Goal: Task Accomplishment & Management: Complete application form

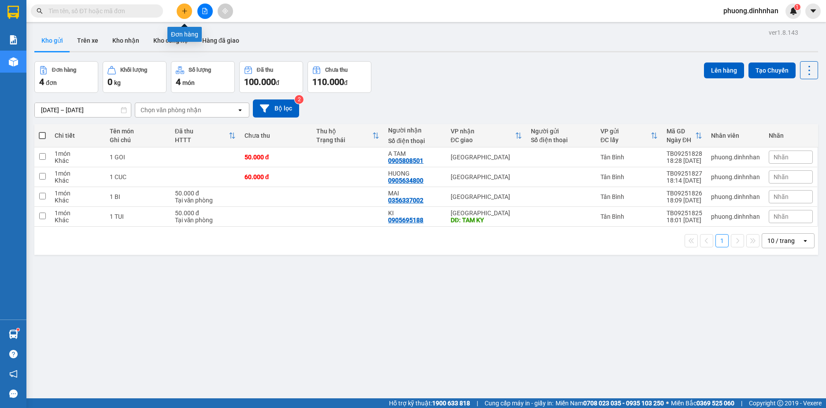
click at [185, 11] on icon "plus" at bounding box center [184, 10] width 0 height 5
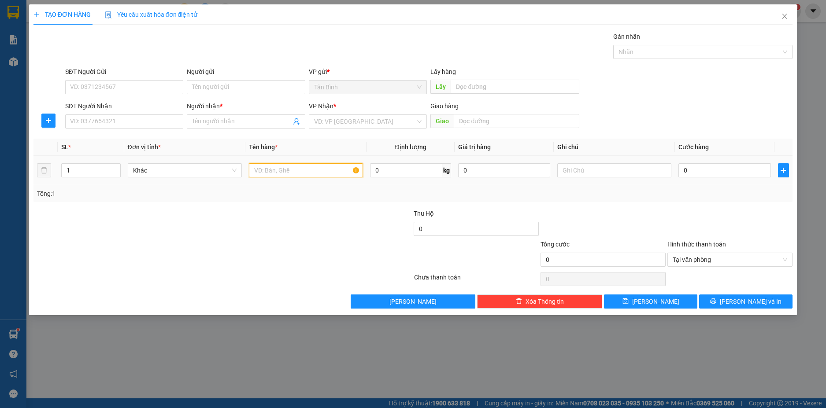
click at [314, 170] on input "text" at bounding box center [306, 170] width 114 height 14
click at [146, 123] on input "SĐT Người Nhận" at bounding box center [124, 121] width 118 height 14
click at [148, 146] on div "0785355546 0785355546 - HONG VAN" at bounding box center [124, 139] width 118 height 18
click at [150, 122] on input "0785355" at bounding box center [124, 121] width 118 height 14
click at [144, 135] on div "0785355546 - HONG VAN" at bounding box center [124, 139] width 108 height 10
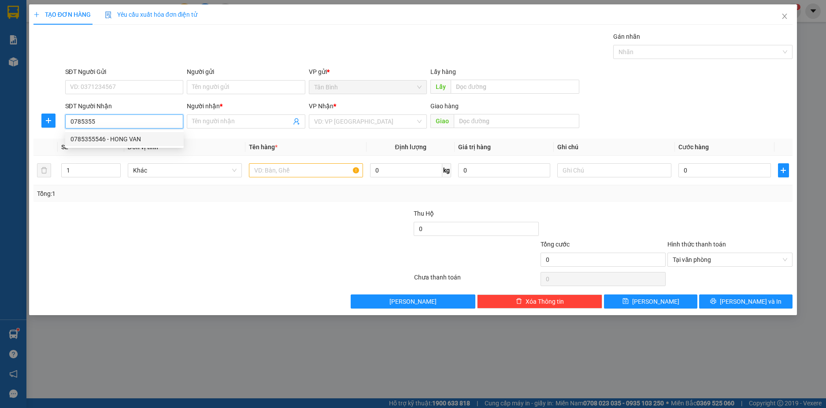
type input "0785355546"
type input "HONG VAN"
click at [277, 166] on input "text" at bounding box center [306, 170] width 114 height 14
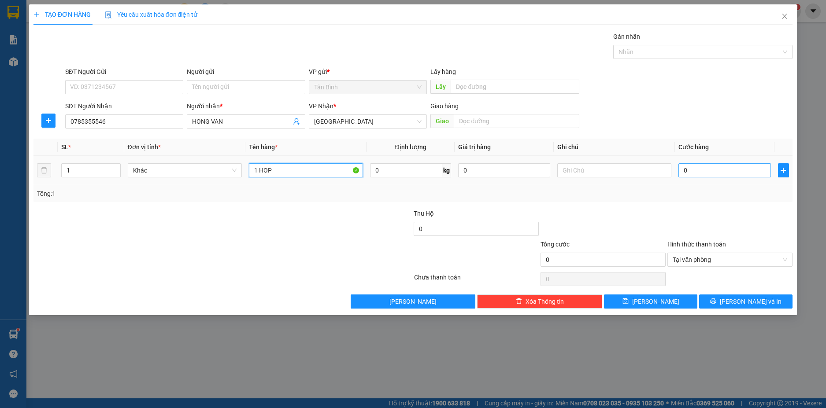
type input "1 HOP"
click at [708, 173] on input "0" at bounding box center [724, 170] width 92 height 14
type input "5"
type input "50"
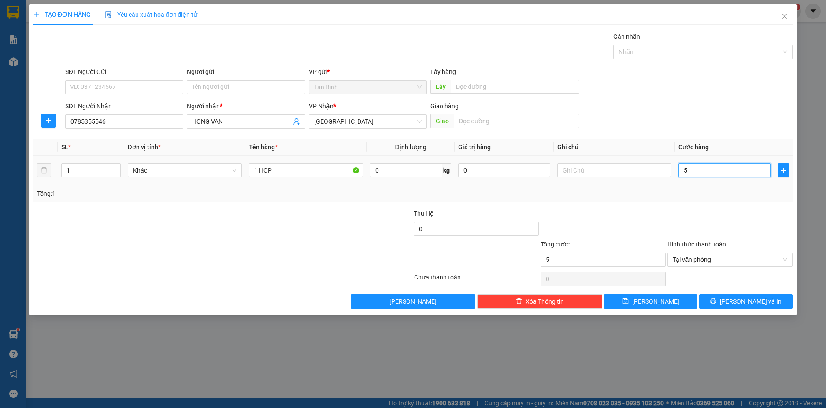
type input "50"
type input "500"
type input "5.000"
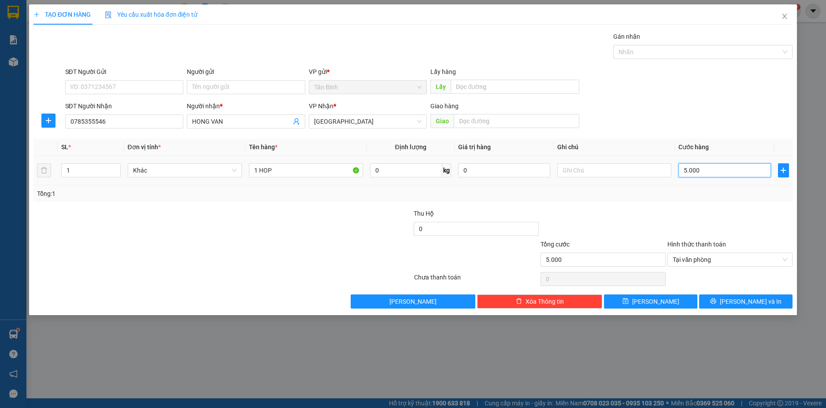
type input "50.000"
drag, startPoint x: 769, startPoint y: 230, endPoint x: 771, endPoint y: 236, distance: 6.4
click at [770, 233] on div at bounding box center [729, 224] width 127 height 31
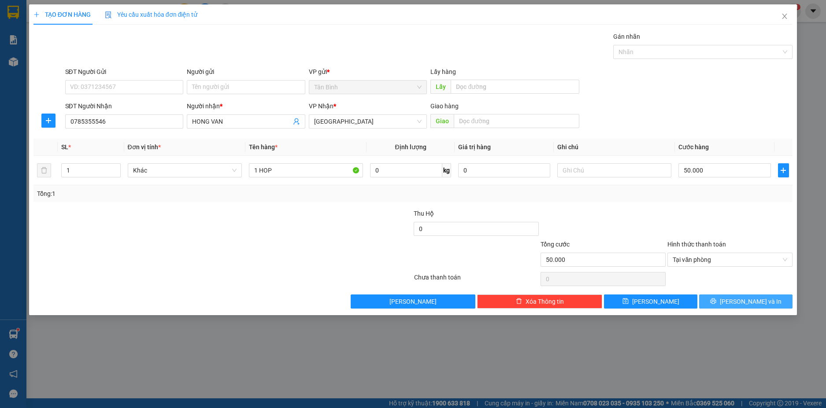
click at [772, 295] on button "[PERSON_NAME] và In" at bounding box center [745, 302] width 93 height 14
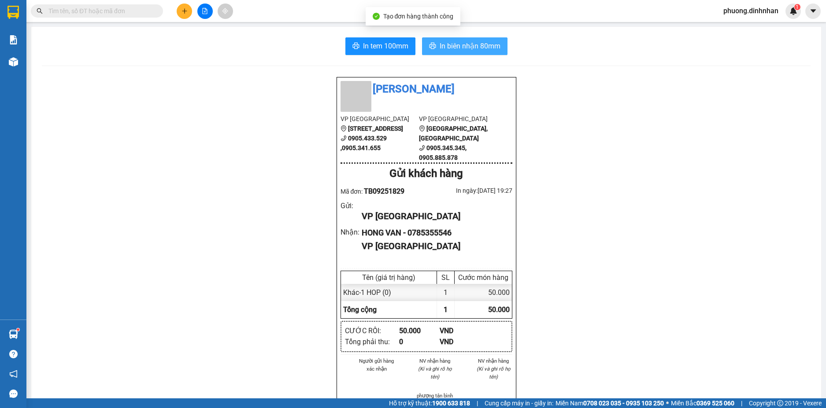
click at [487, 41] on span "In biên nhận 80mm" at bounding box center [469, 46] width 61 height 11
click at [126, 12] on input "text" at bounding box center [100, 11] width 104 height 10
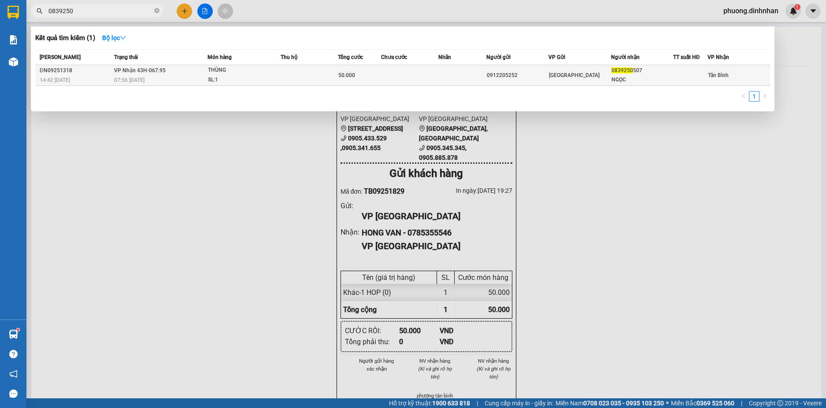
type input "0839250"
click at [316, 75] on td at bounding box center [308, 75] width 57 height 21
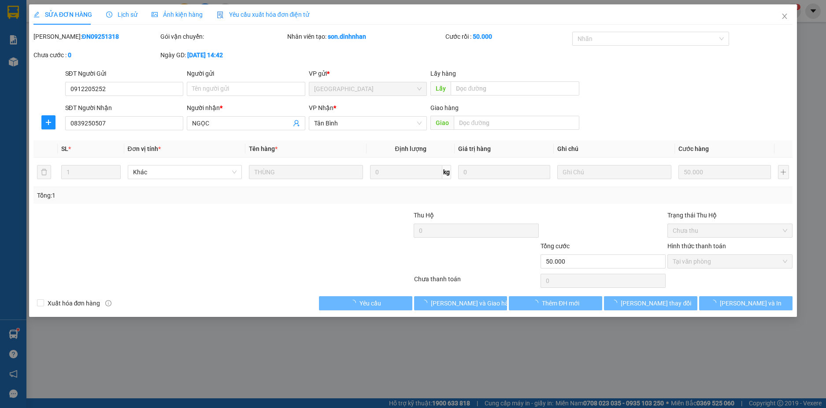
type input "0912205252"
type input "0839250507"
type input "NGỌC"
type input "50.000"
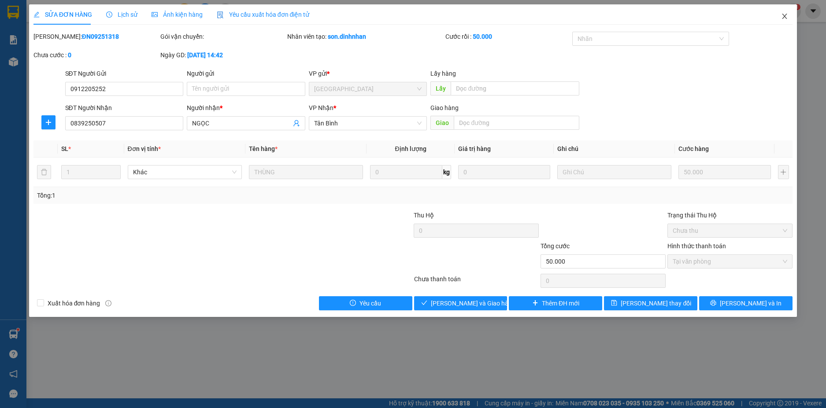
click at [786, 22] on span "Close" at bounding box center [784, 16] width 25 height 25
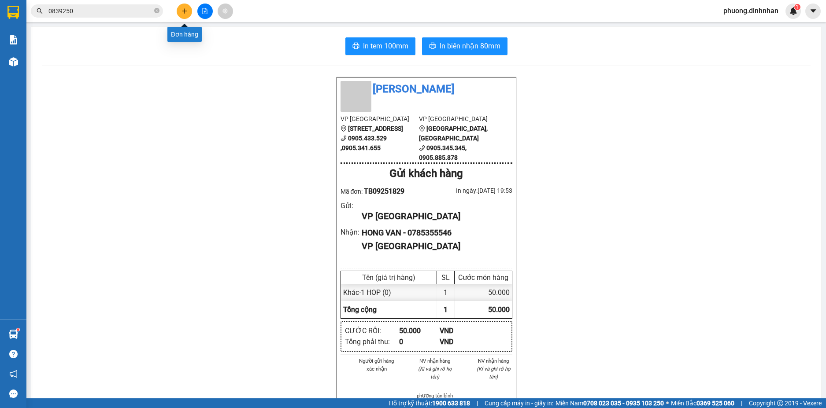
click at [182, 6] on button at bounding box center [184, 11] width 15 height 15
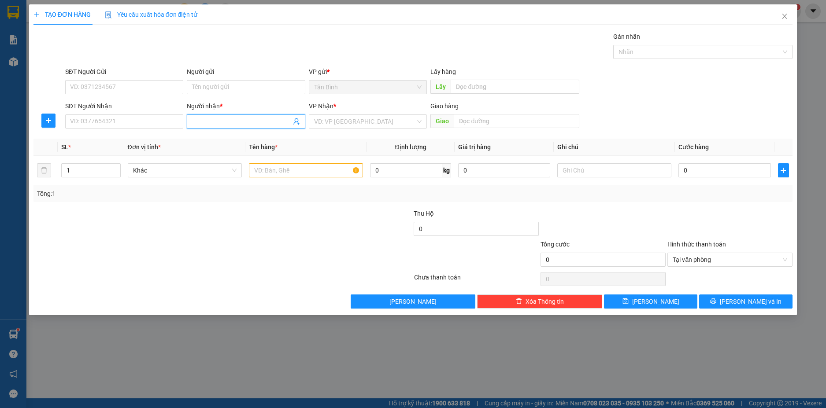
click at [261, 119] on input "Người nhận *" at bounding box center [241, 122] width 99 height 10
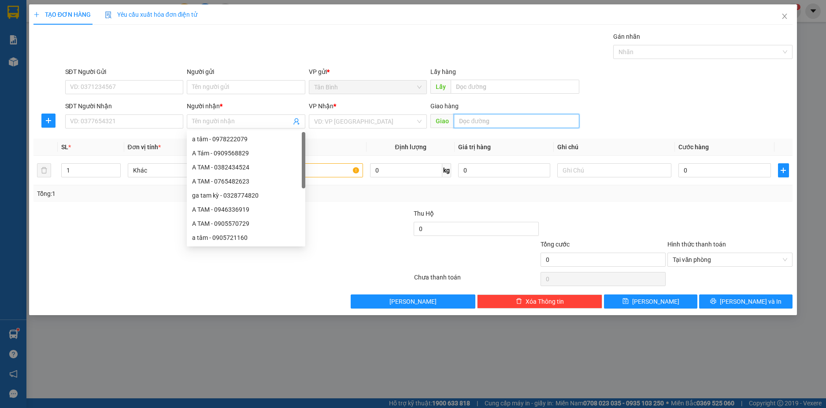
click at [511, 122] on input "text" at bounding box center [516, 121] width 125 height 14
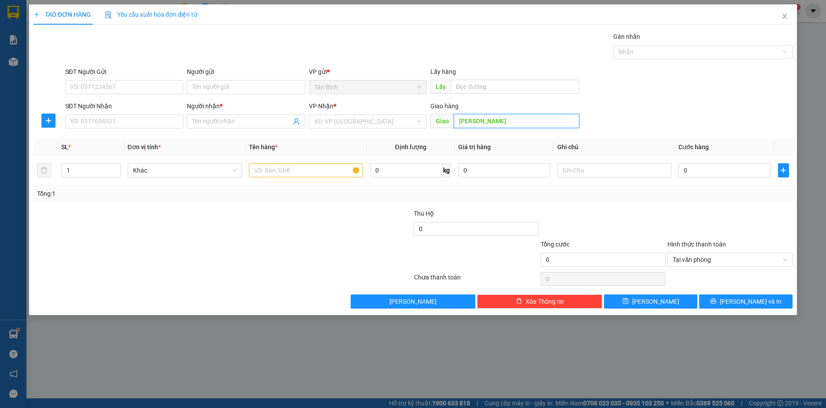
type input "[PERSON_NAME]"
click at [154, 112] on div "SĐT Người Nhận" at bounding box center [124, 107] width 118 height 13
click at [155, 125] on input "SĐT Người Nhận" at bounding box center [124, 121] width 118 height 14
type input "0326150262"
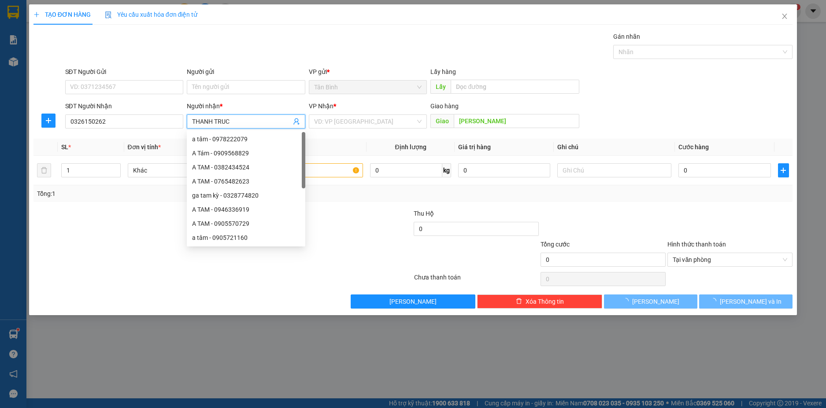
type input "THANH TRUC"
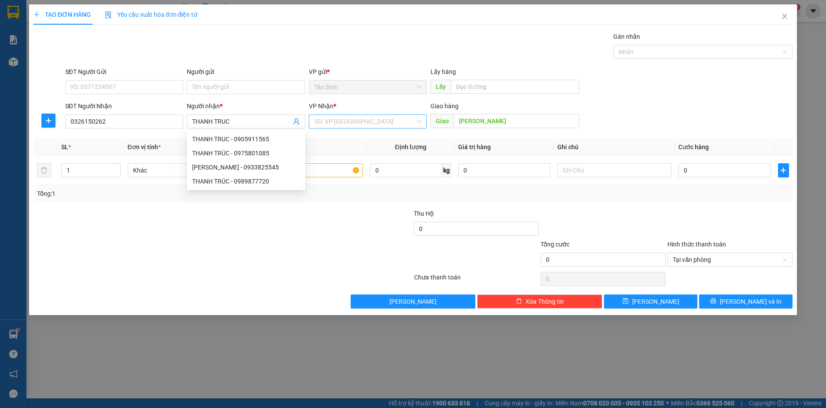
drag, startPoint x: 333, startPoint y: 114, endPoint x: 333, endPoint y: 120, distance: 6.2
click at [333, 114] on div "VP Nhận *" at bounding box center [368, 107] width 118 height 13
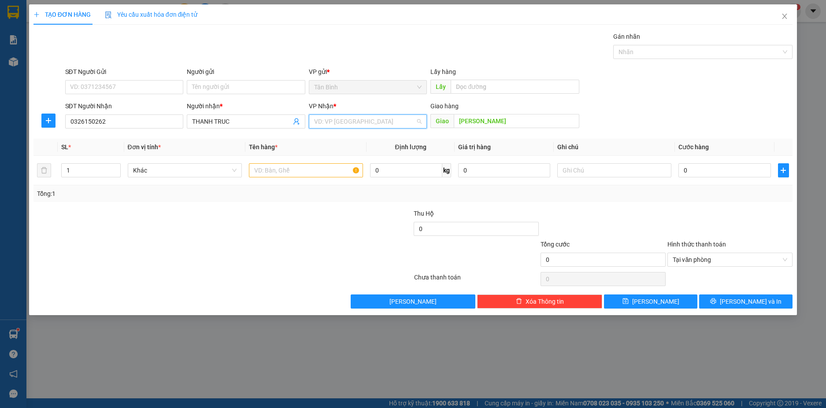
click at [342, 123] on input "search" at bounding box center [365, 121] width 102 height 13
click at [331, 167] on div "[GEOGRAPHIC_DATA]" at bounding box center [368, 167] width 108 height 10
click at [305, 169] on input "text" at bounding box center [306, 170] width 114 height 14
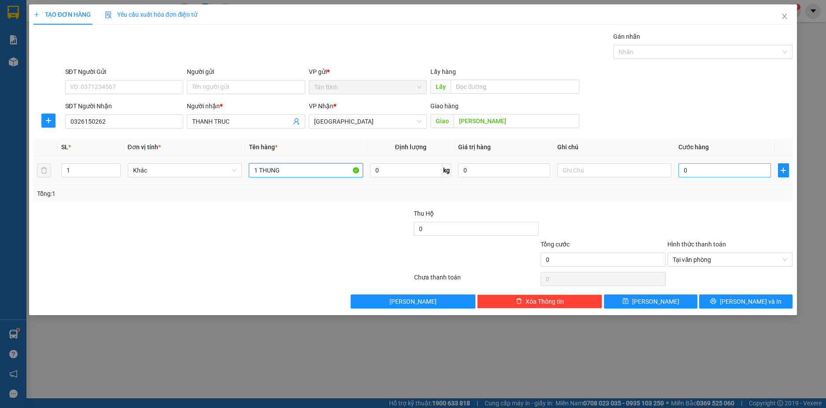
type input "1 THUNG"
click at [697, 175] on input "0" at bounding box center [724, 170] width 92 height 14
click at [770, 198] on div "Tổng: 1" at bounding box center [413, 194] width 752 height 10
click at [726, 171] on input "0" at bounding box center [724, 170] width 92 height 14
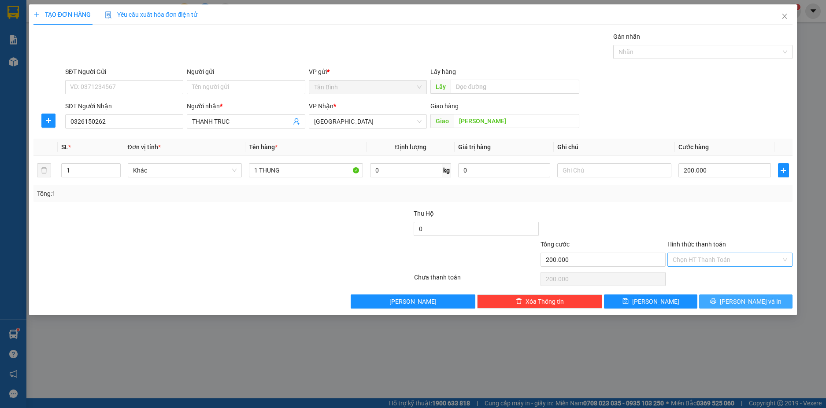
click at [776, 295] on button "[PERSON_NAME] và In" at bounding box center [745, 302] width 93 height 14
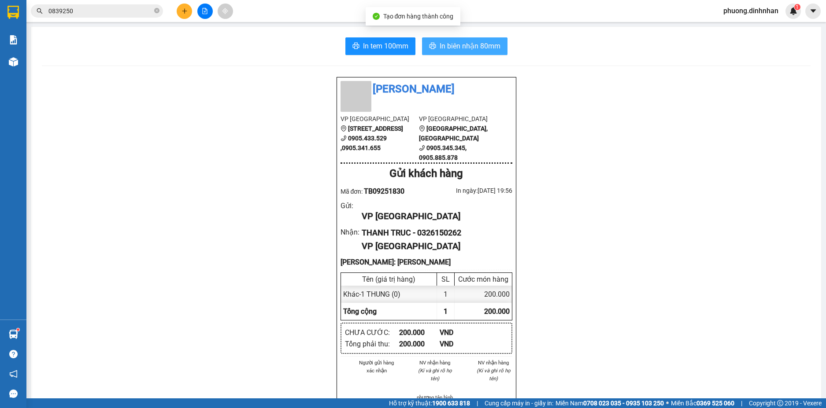
click at [454, 47] on span "In biên nhận 80mm" at bounding box center [469, 46] width 61 height 11
